Goal: Transaction & Acquisition: Obtain resource

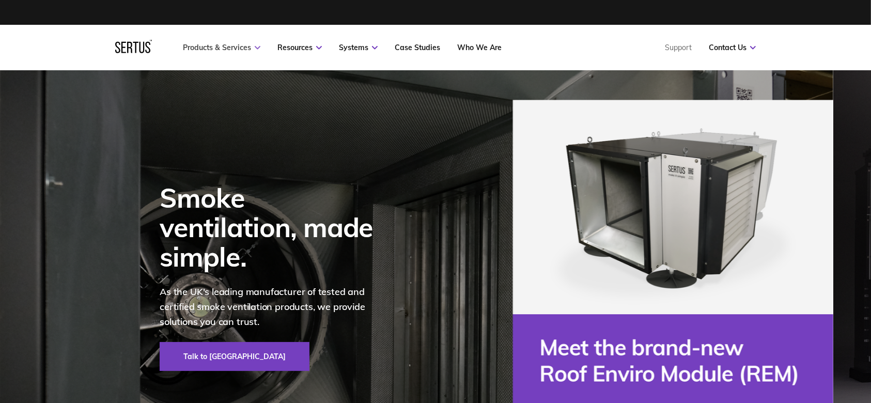
click at [230, 50] on link "Products & Services" at bounding box center [221, 47] width 77 height 9
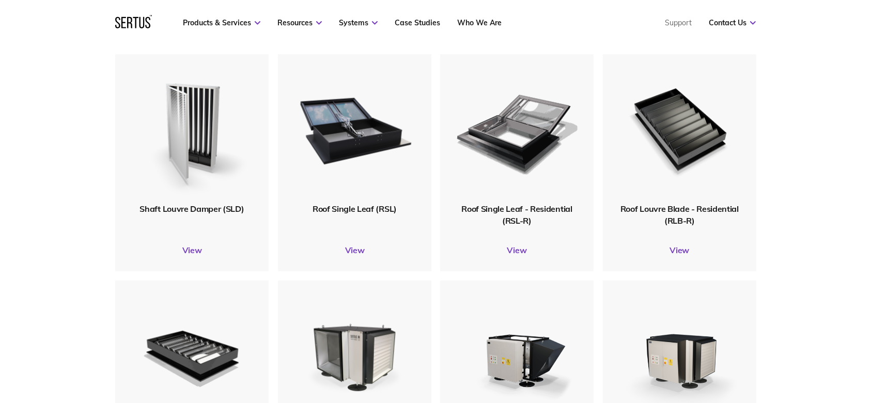
scroll to position [344, 0]
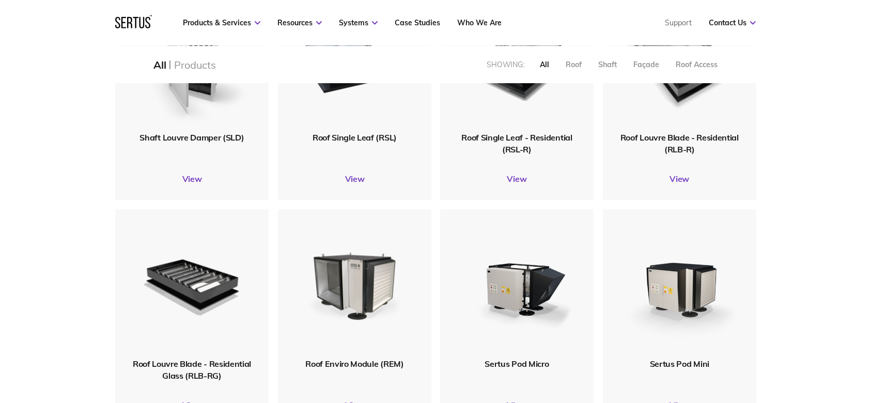
click at [669, 138] on span "Roof Louvre Blade - Residential (RLB-R)" at bounding box center [679, 143] width 118 height 22
click at [678, 181] on link "View" at bounding box center [679, 179] width 153 height 10
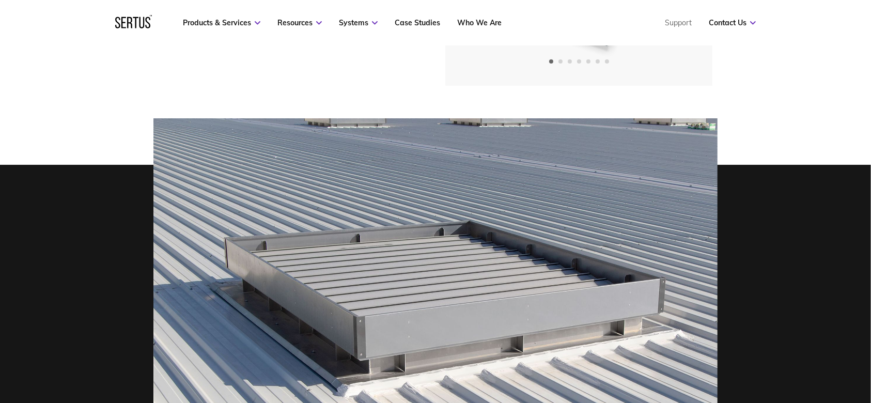
scroll to position [137, 0]
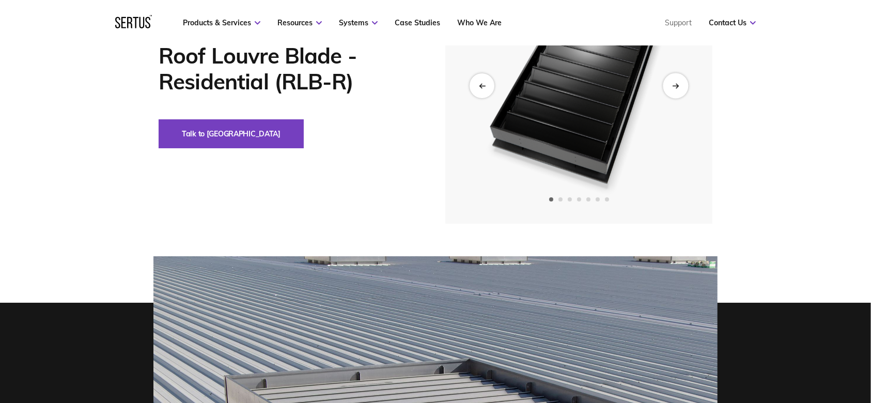
click at [669, 88] on div "Next slide" at bounding box center [675, 85] width 25 height 25
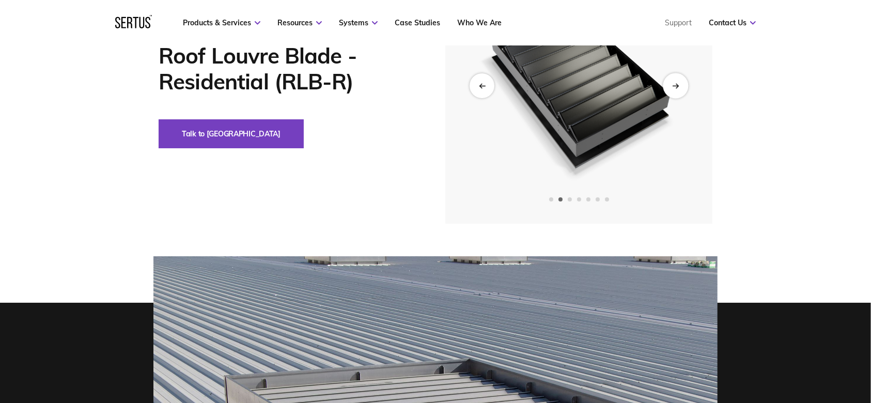
click at [673, 86] on icon "Next slide" at bounding box center [675, 86] width 6 height 0
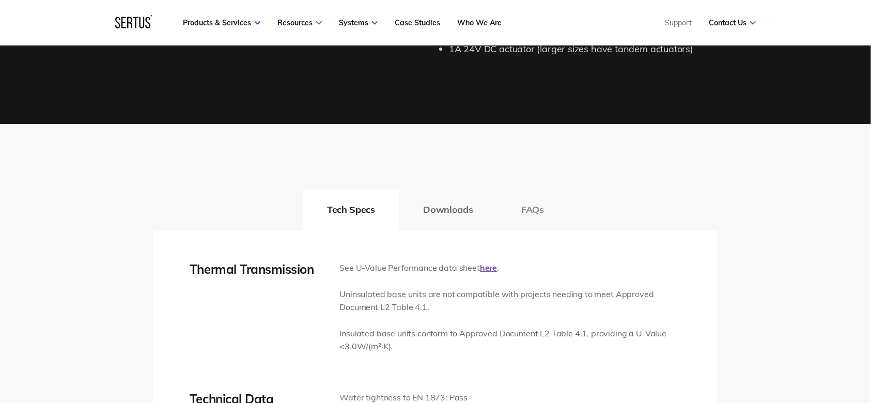
scroll to position [1377, 0]
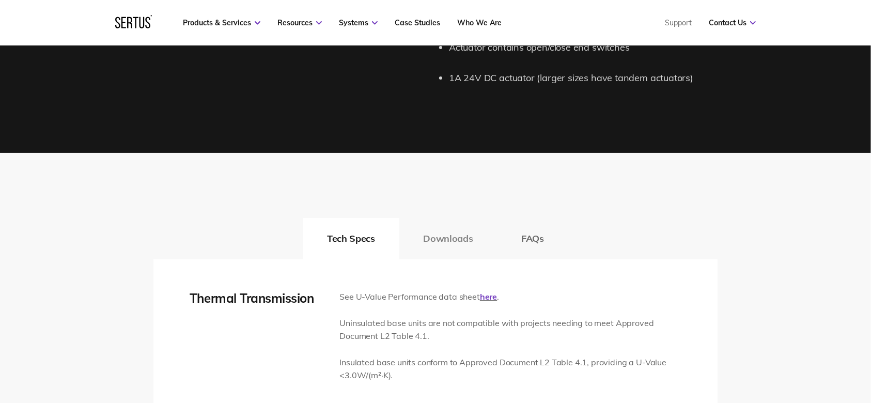
click at [436, 242] on button "Downloads" at bounding box center [448, 238] width 98 height 41
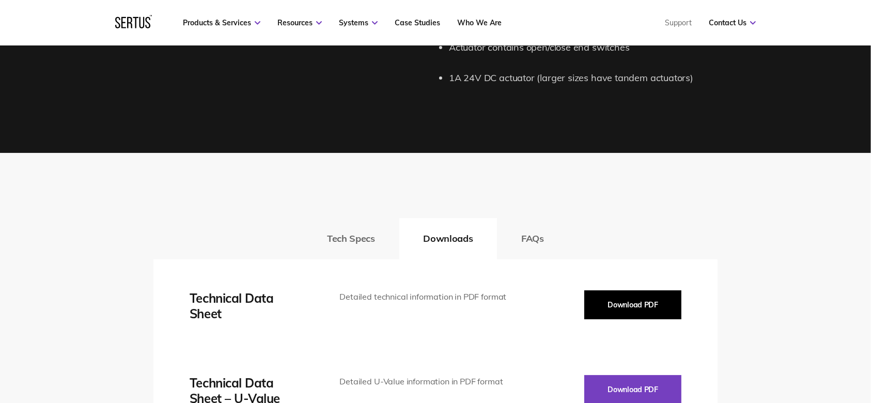
click at [611, 310] on button "Download PDF" at bounding box center [632, 304] width 97 height 29
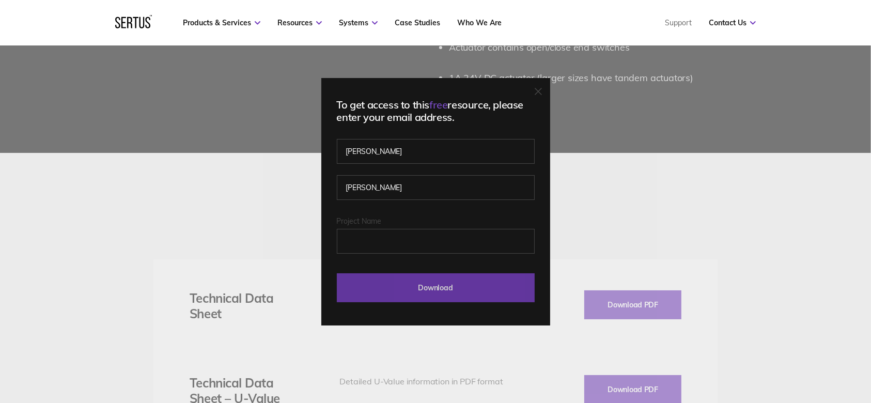
drag, startPoint x: 460, startPoint y: 290, endPoint x: 520, endPoint y: 276, distance: 61.0
click at [461, 290] on input "Download" at bounding box center [436, 287] width 198 height 29
